Goal: Navigation & Orientation: Find specific page/section

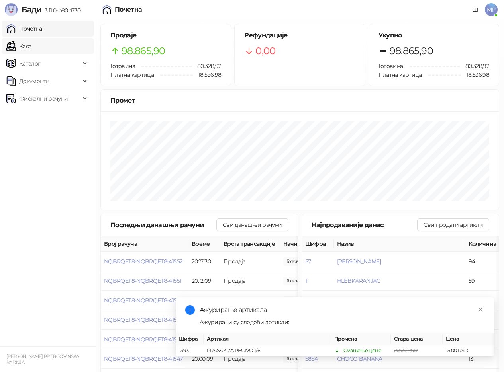
click at [18, 42] on link "Каса" at bounding box center [18, 46] width 25 height 16
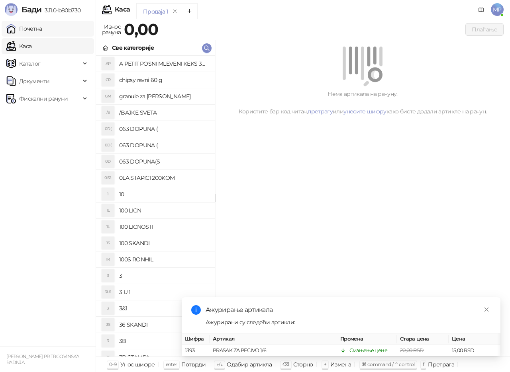
click at [42, 28] on link "Почетна" at bounding box center [24, 29] width 36 height 16
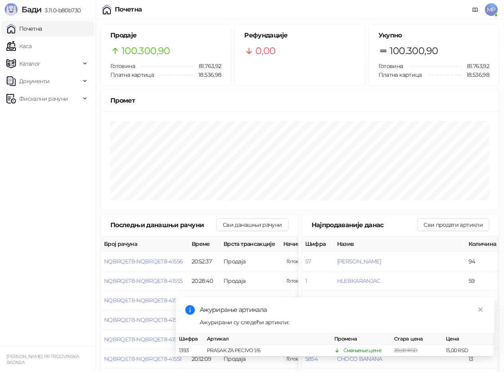
drag, startPoint x: 57, startPoint y: 46, endPoint x: 59, endPoint y: 29, distance: 16.8
click at [31, 46] on link "Каса" at bounding box center [18, 46] width 25 height 16
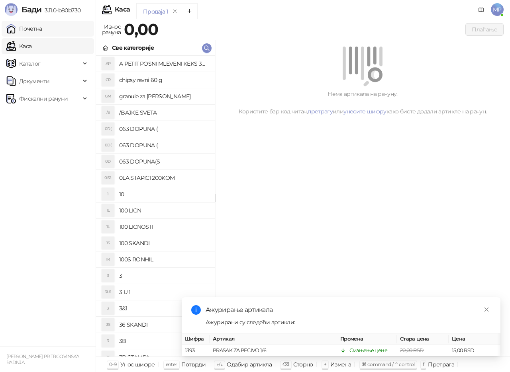
click at [42, 28] on link "Почетна" at bounding box center [24, 29] width 36 height 16
